Goal: Task Accomplishment & Management: Manage account settings

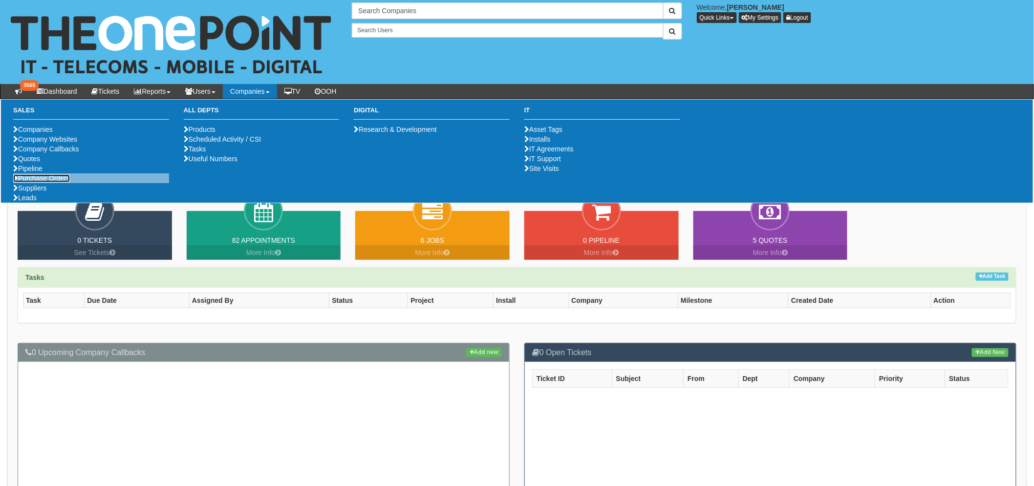
click at [62, 182] on link "Purchase Orders" at bounding box center [41, 178] width 57 height 8
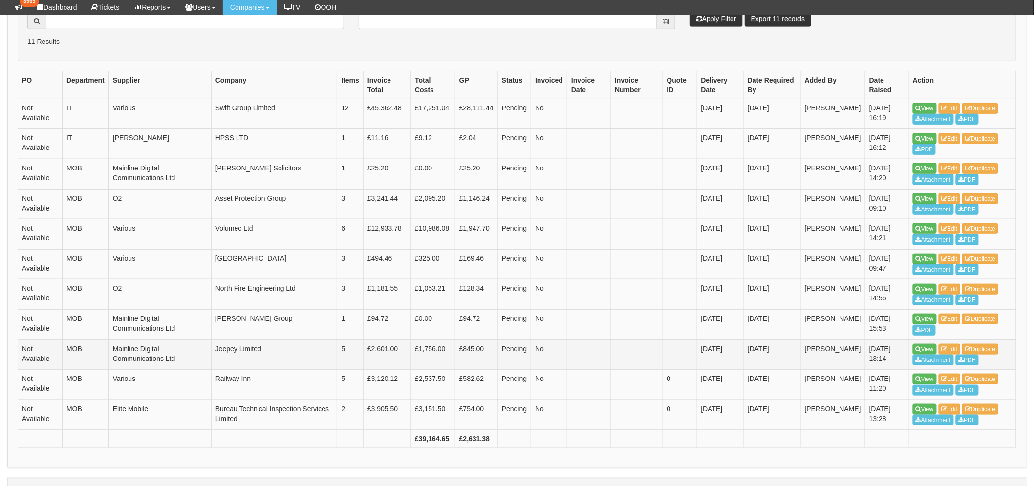
scroll to position [262, 0]
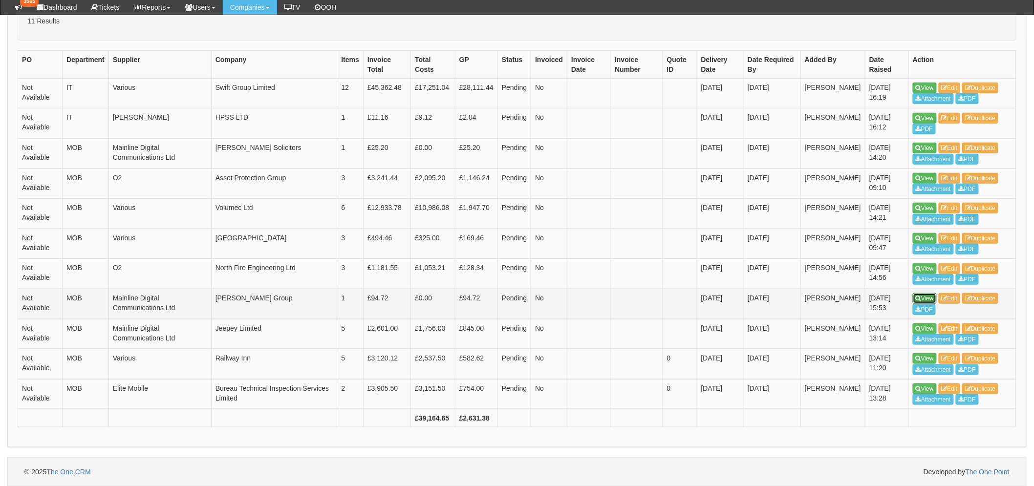
click at [936, 299] on link "View" at bounding box center [925, 298] width 24 height 11
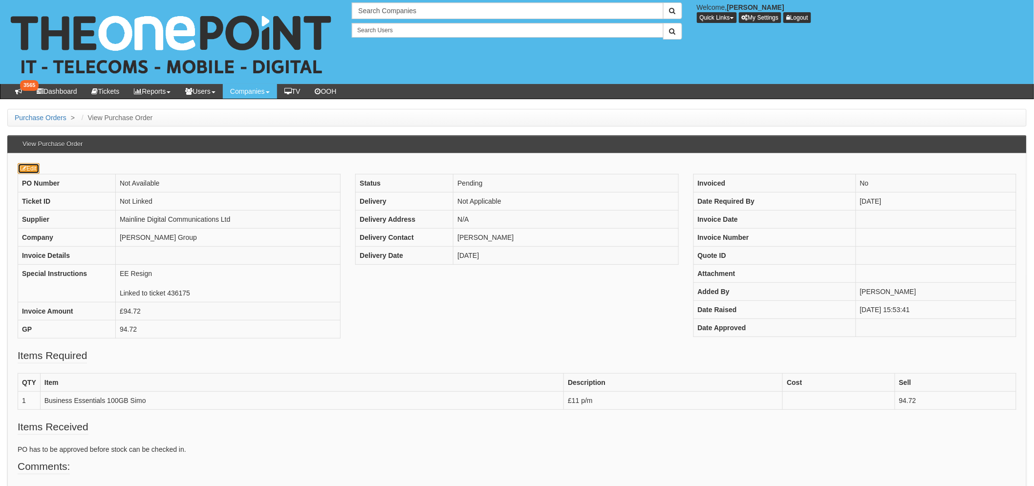
click at [38, 169] on link "Edit" at bounding box center [29, 168] width 22 height 11
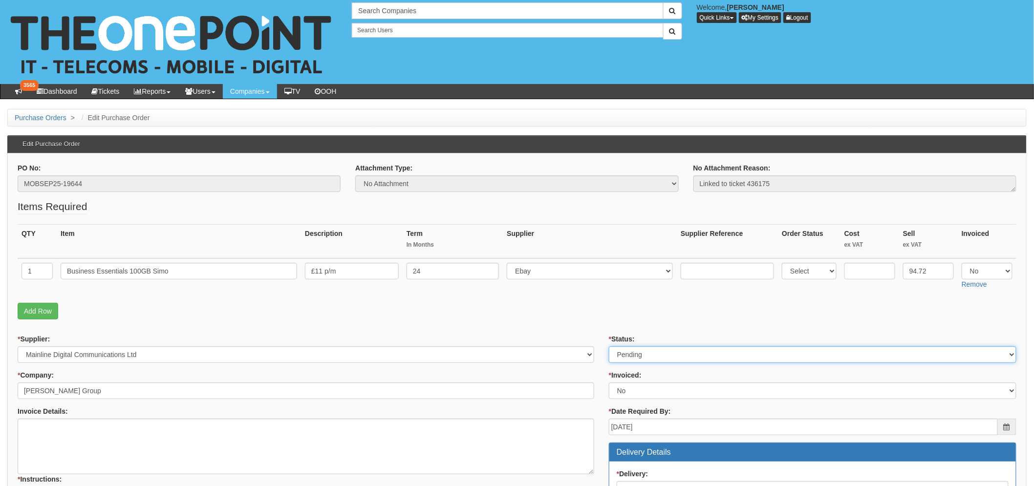
click at [643, 354] on select "Select Approved Completed Delivered Invoiced Ordered Ordered to site Part Order…" at bounding box center [812, 354] width 407 height 17
select select "2"
click at [609, 346] on select "Select Approved Completed Delivered Invoiced Ordered Ordered to site Part Order…" at bounding box center [812, 354] width 407 height 17
click at [513, 303] on p "Add Row" at bounding box center [517, 311] width 999 height 17
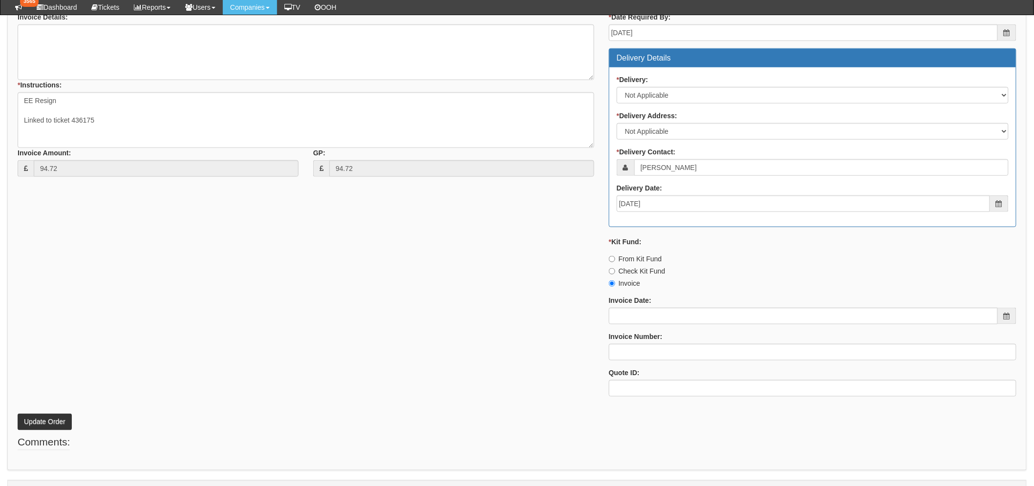
scroll to position [393, 0]
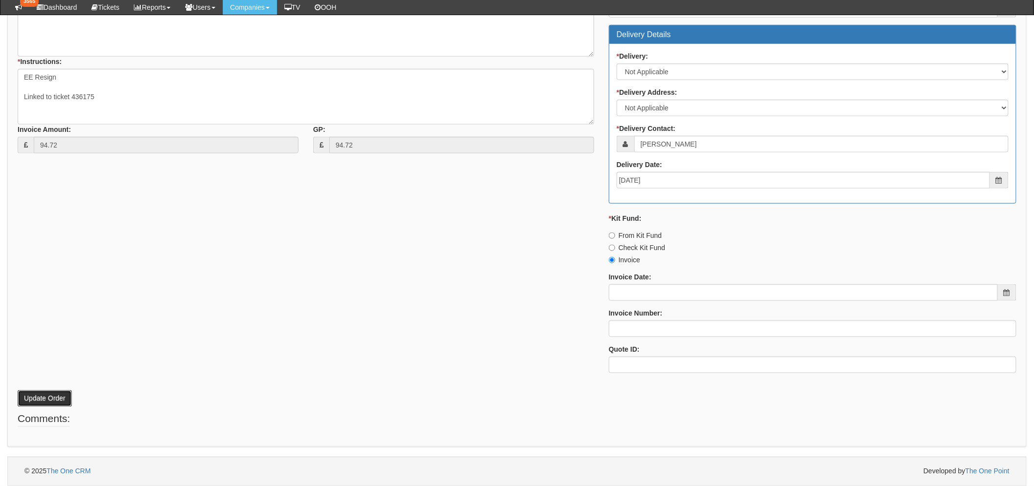
click at [34, 392] on button "Update Order" at bounding box center [45, 398] width 54 height 17
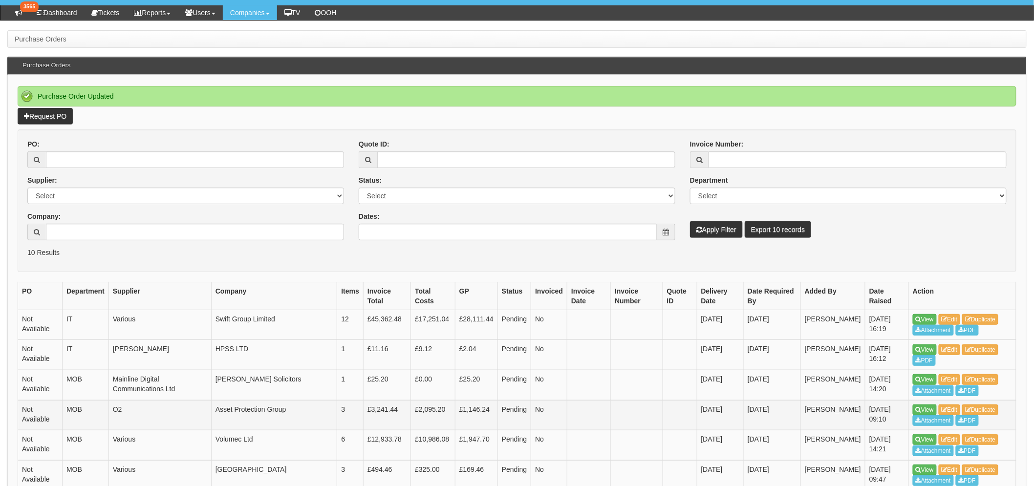
scroll to position [163, 0]
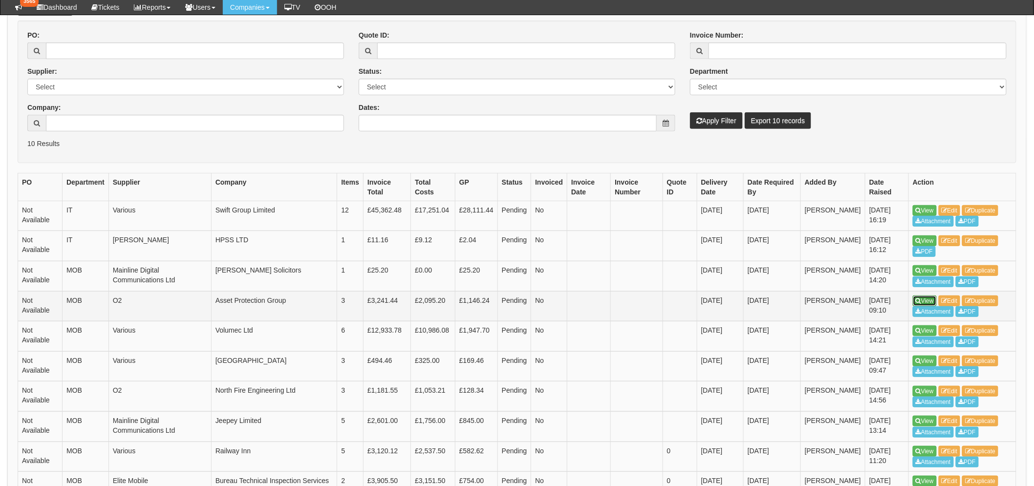
click at [931, 296] on link "View" at bounding box center [925, 301] width 24 height 11
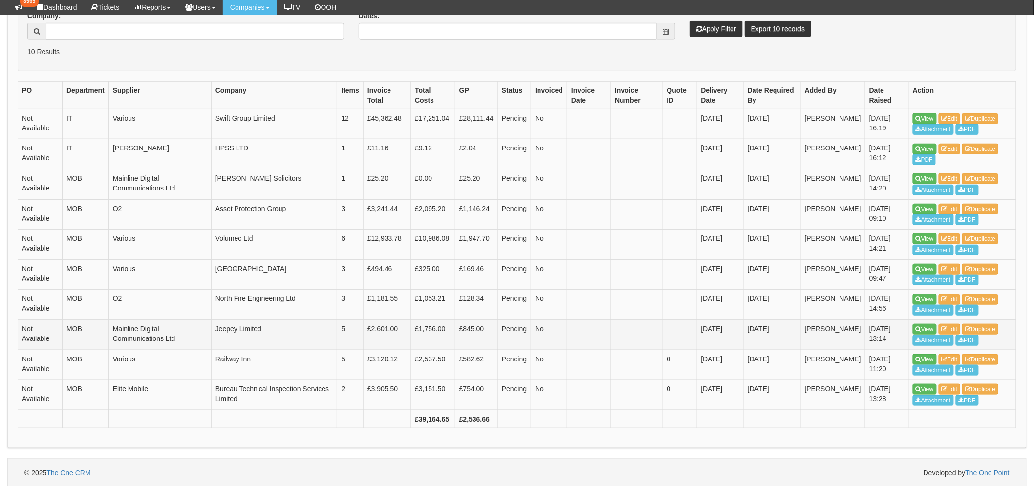
scroll to position [232, 0]
